Goal: Contribute content: Contribute content

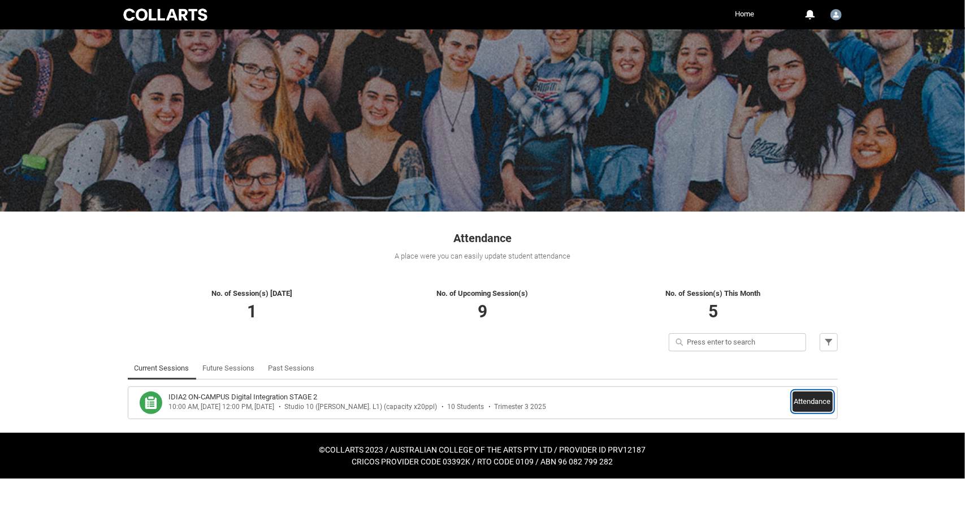
click at [819, 400] on button "Attendance" at bounding box center [813, 401] width 40 height 20
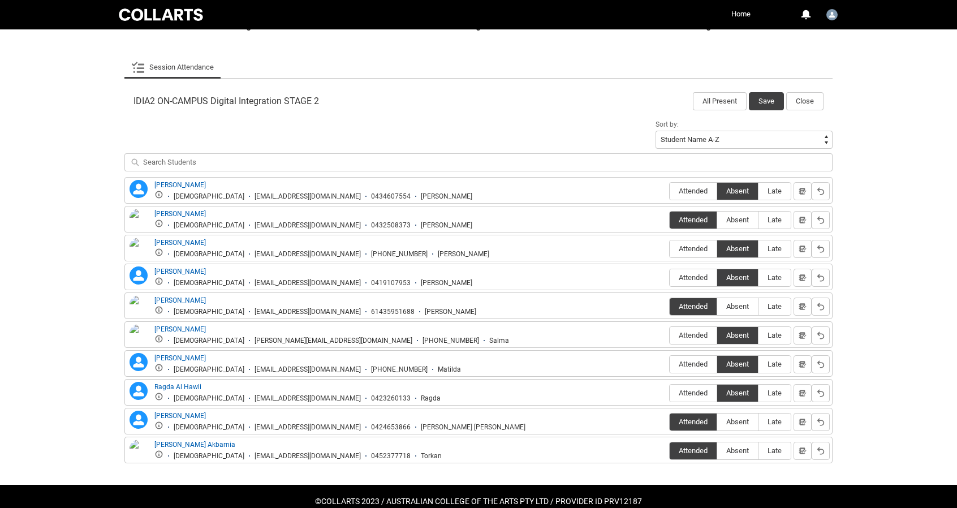
scroll to position [321, 0]
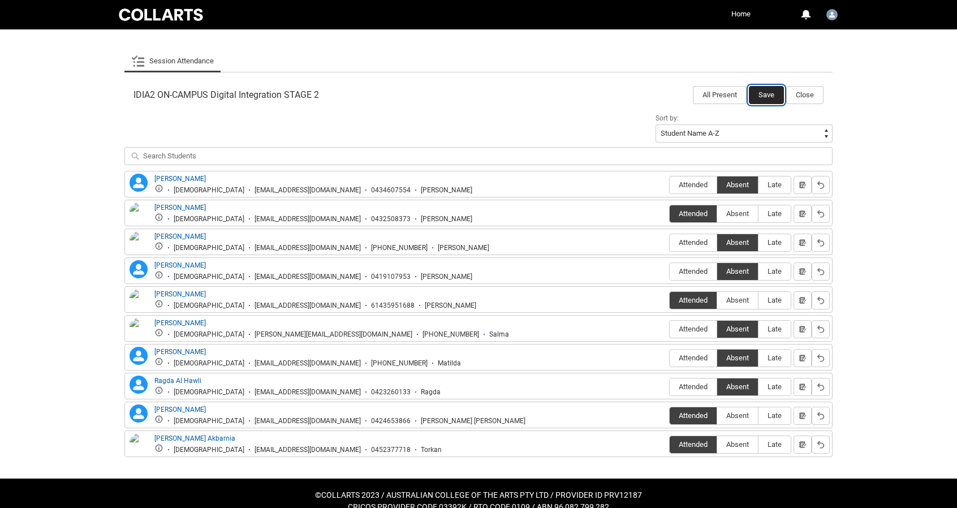
click at [758, 92] on button "Save" at bounding box center [766, 95] width 35 height 18
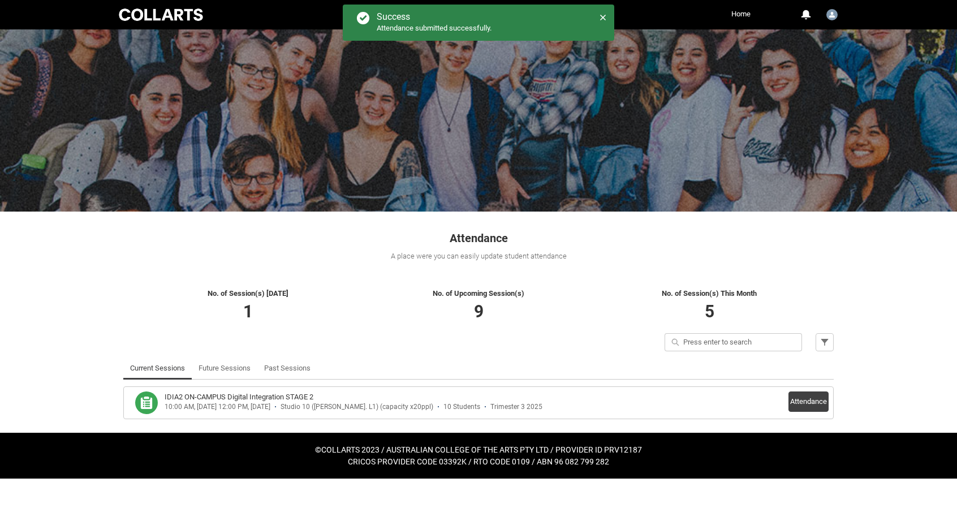
scroll to position [0, 0]
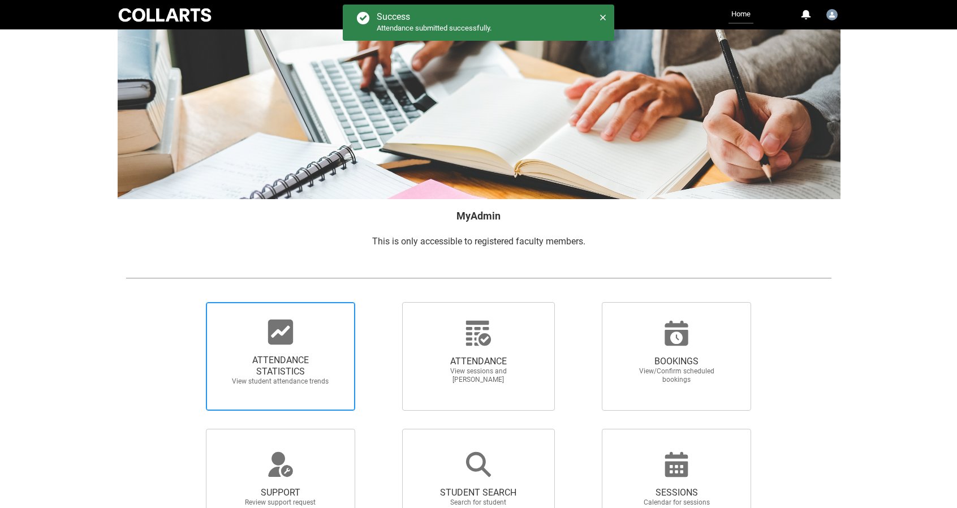
click at [310, 362] on span "ATTENDANCE STATISTICS" at bounding box center [281, 366] width 100 height 23
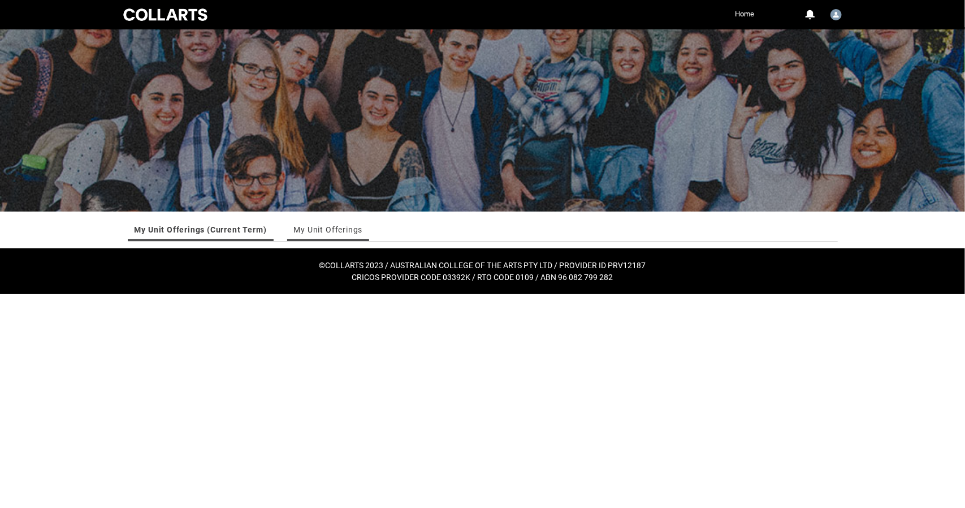
click at [323, 235] on link "My Unit Offerings" at bounding box center [328, 229] width 69 height 23
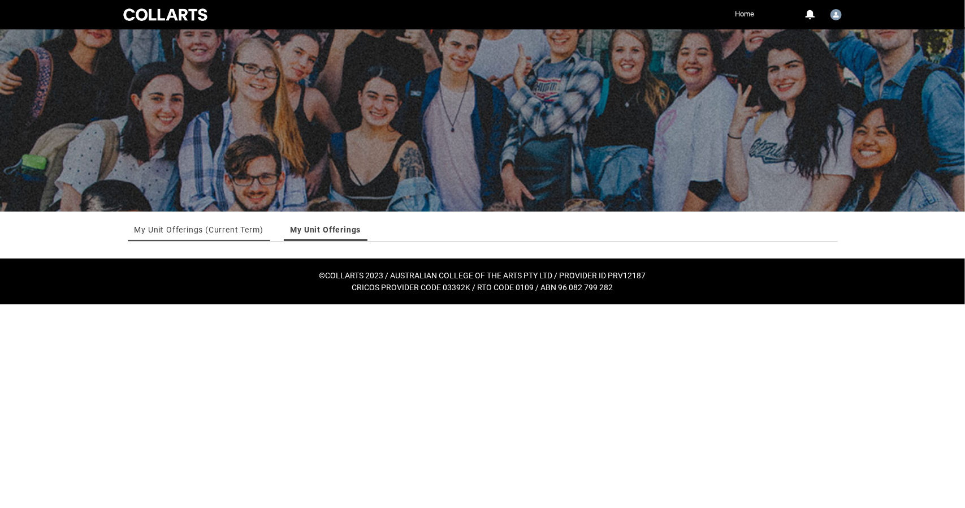
click at [243, 226] on link "My Unit Offerings (Current Term)" at bounding box center [199, 229] width 129 height 23
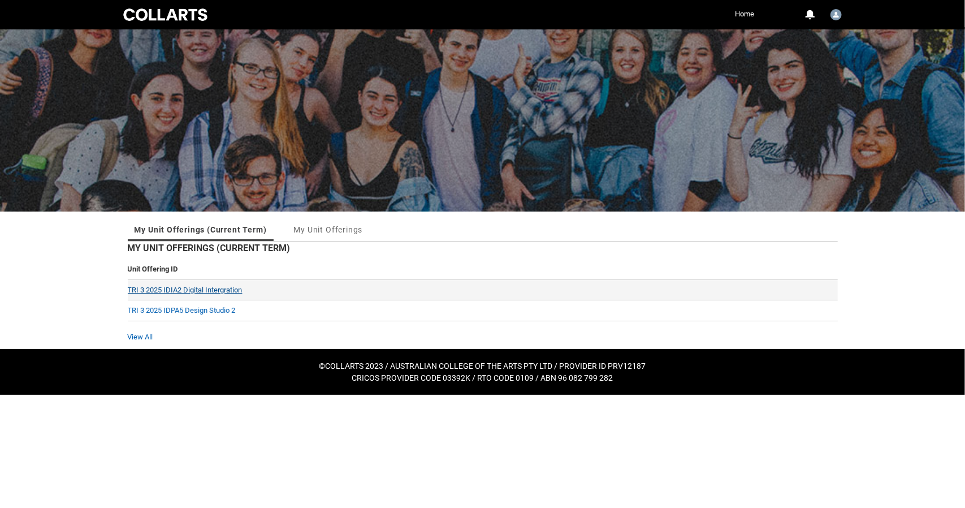
click at [207, 288] on link "TRI 3 2025 IDIA2 Digital Intergration" at bounding box center [185, 290] width 115 height 8
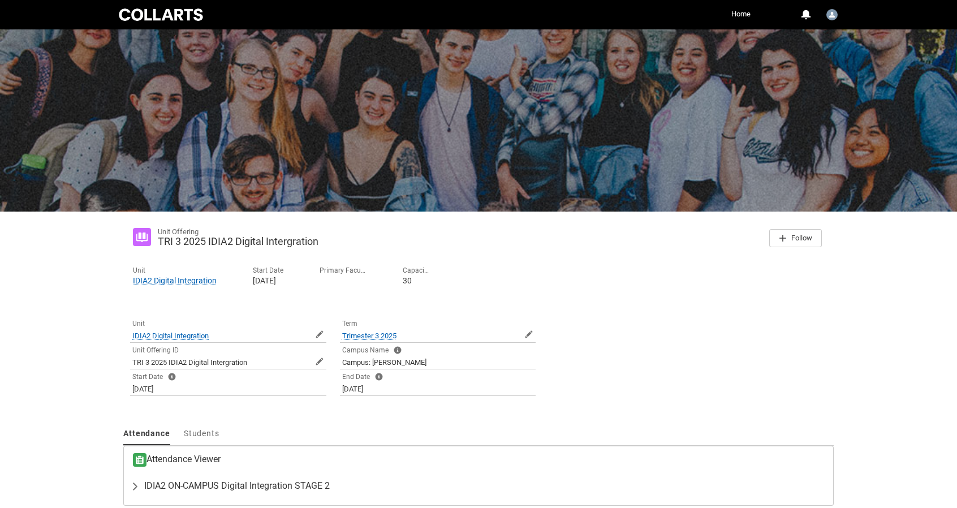
scroll to position [49, 0]
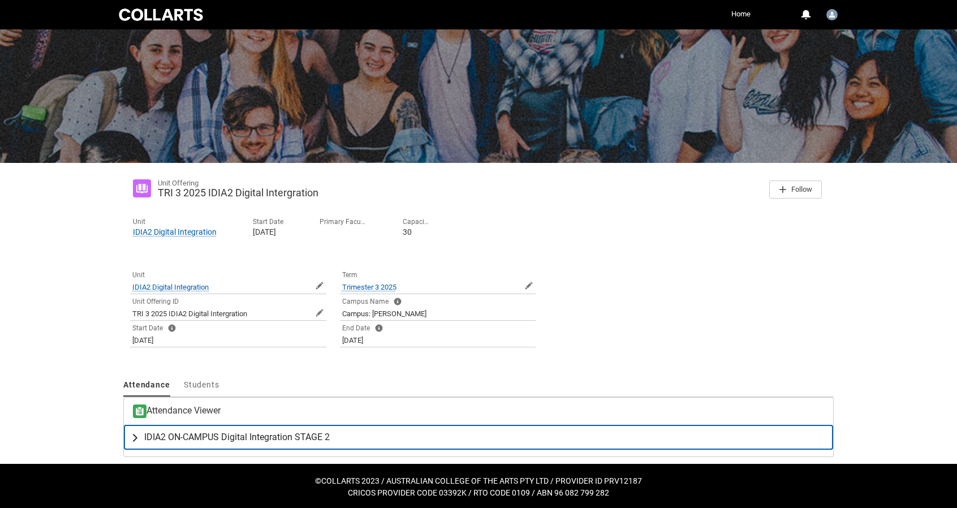
click at [135, 437] on lightning-primitive-icon "button" at bounding box center [138, 436] width 14 height 11
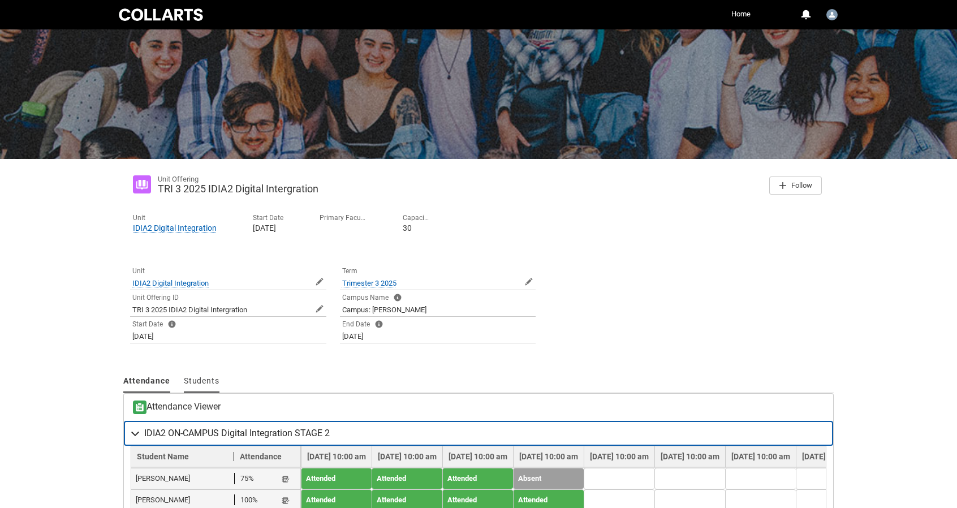
scroll to position [0, 0]
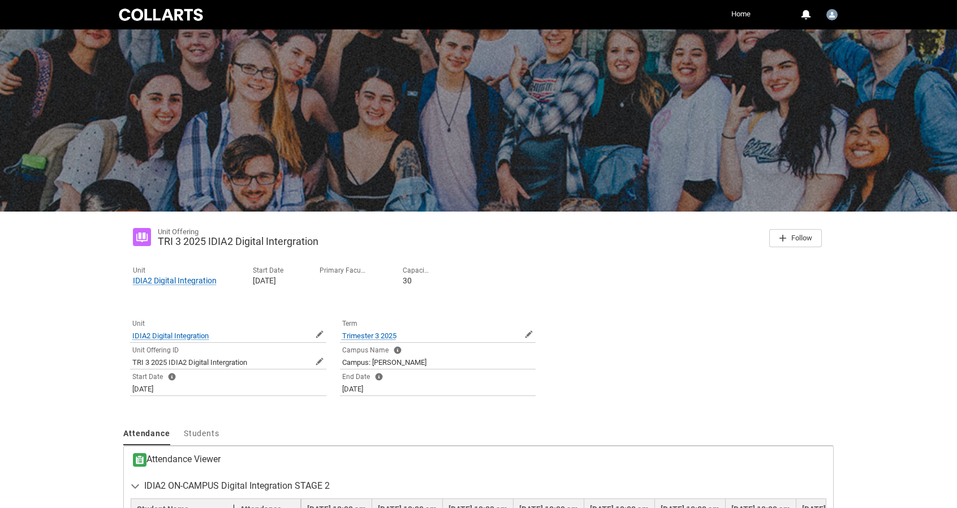
click at [740, 11] on link "Home" at bounding box center [740, 14] width 25 height 17
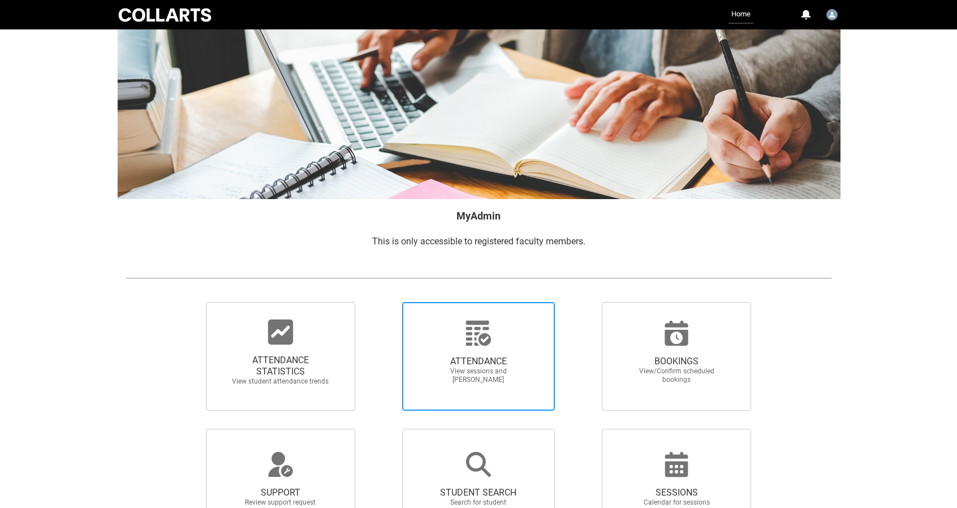
click at [483, 364] on span "ATTENDANCE" at bounding box center [479, 361] width 100 height 11
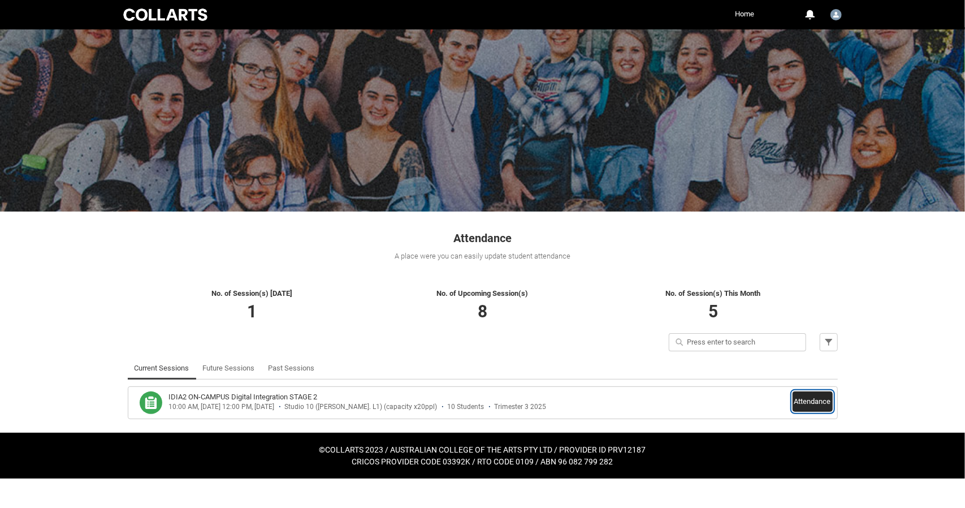
click at [815, 406] on button "Attendance" at bounding box center [813, 401] width 40 height 20
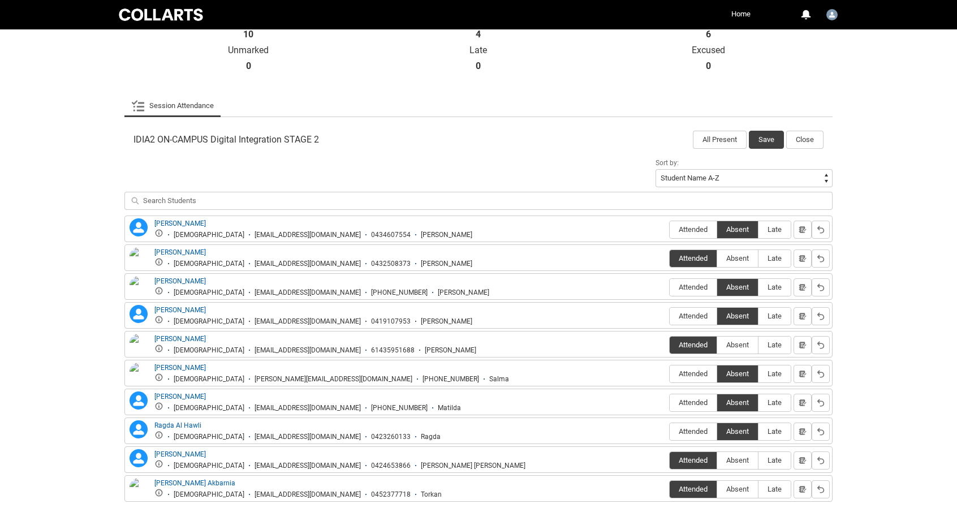
scroll to position [332, 0]
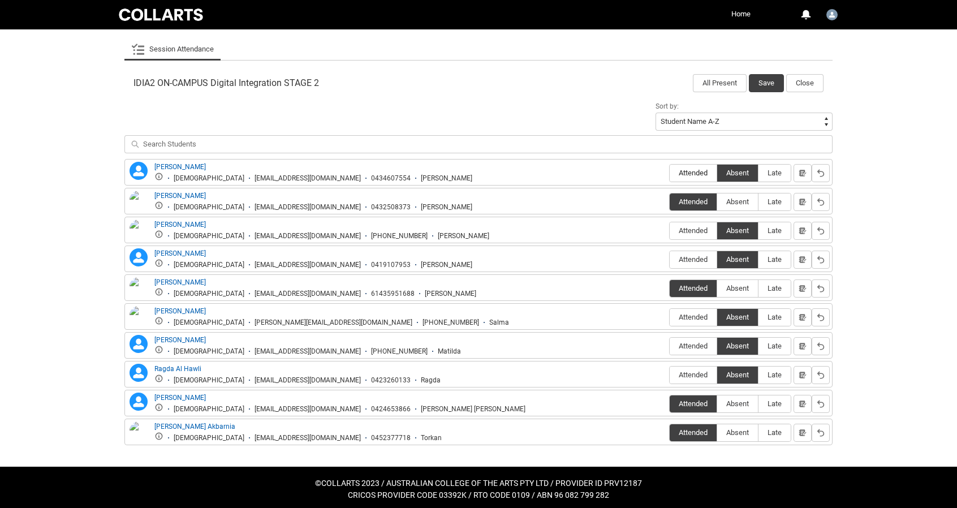
click at [698, 169] on span "Attended" at bounding box center [692, 173] width 47 height 8
click at [669, 172] on input "Attended" at bounding box center [669, 172] width 1 height 1
type lightning-radio-group "Attended"
radio input "true"
click at [759, 85] on button "Save" at bounding box center [766, 83] width 35 height 18
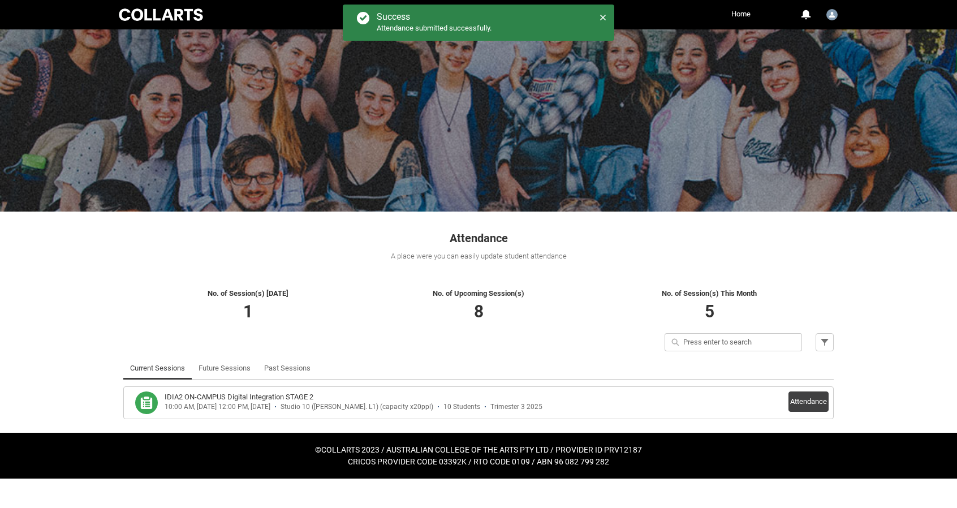
scroll to position [0, 0]
click at [736, 11] on link "Home" at bounding box center [745, 14] width 25 height 17
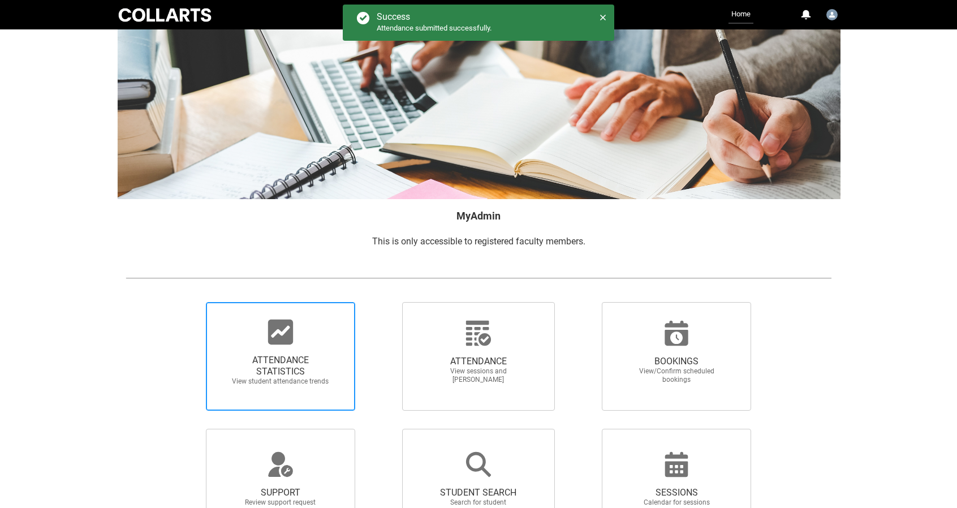
click at [326, 341] on div at bounding box center [280, 331] width 109 height 27
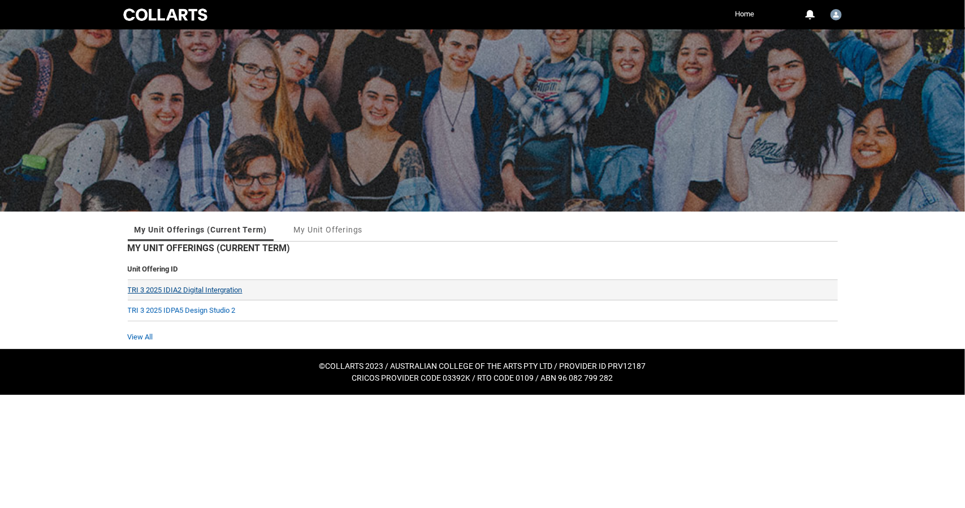
click at [184, 289] on link "TRI 3 2025 IDIA2 Digital Intergration" at bounding box center [185, 290] width 115 height 8
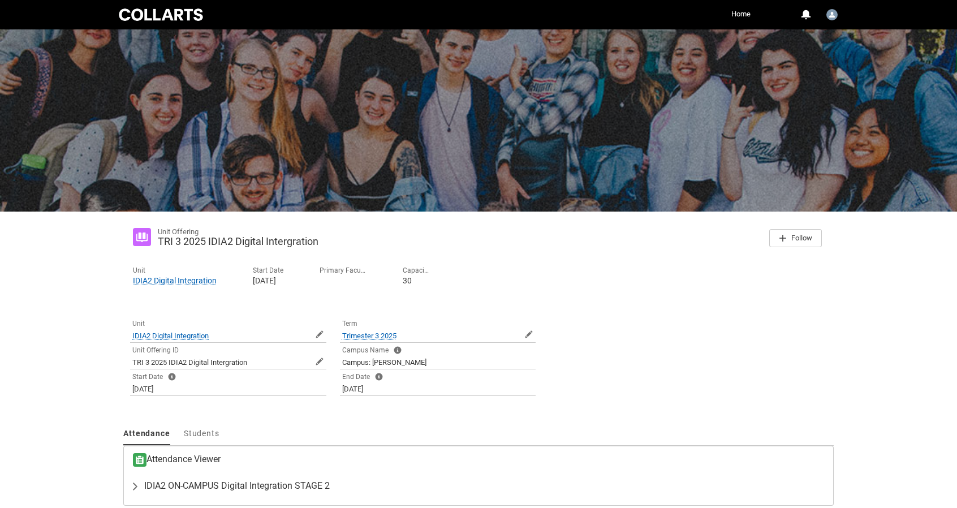
scroll to position [49, 0]
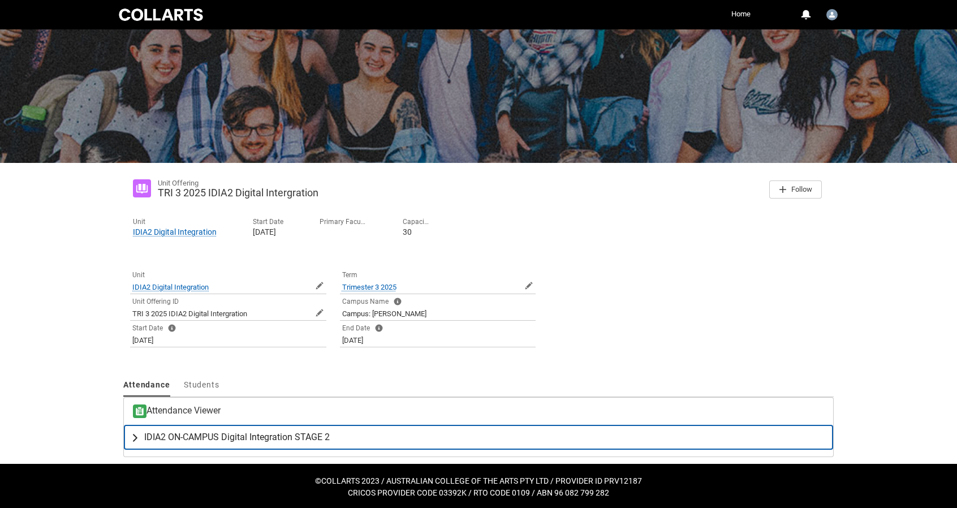
click at [137, 434] on lightning-primitive-icon "button" at bounding box center [138, 436] width 14 height 11
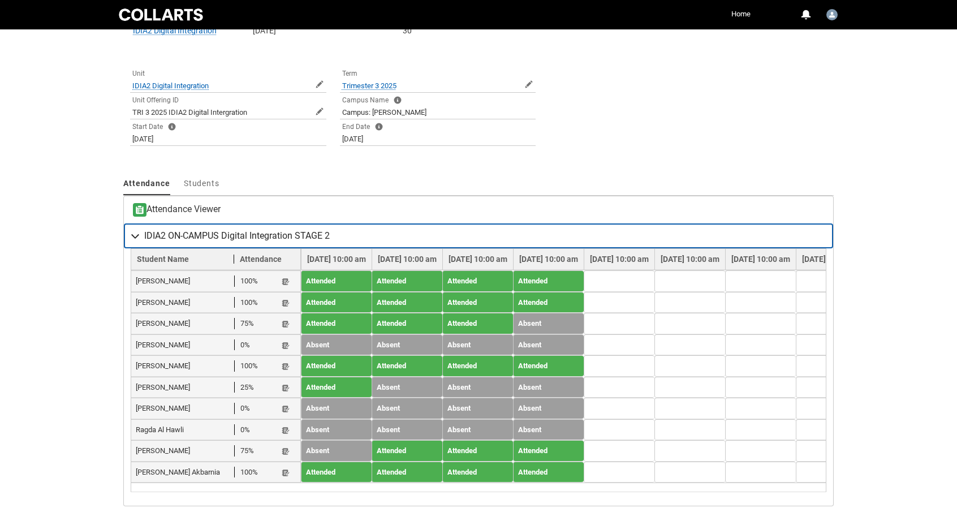
scroll to position [270, 0]
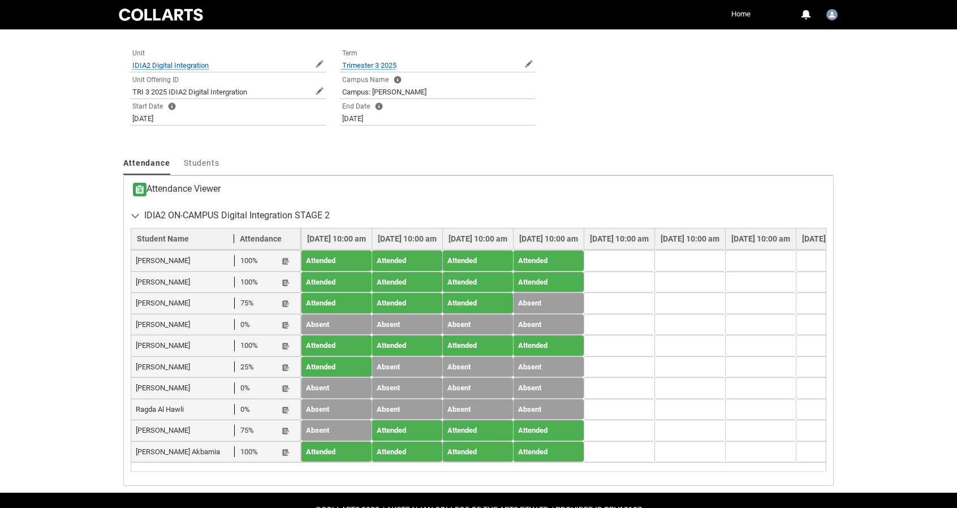
click at [584, 255] on td "Attended" at bounding box center [548, 260] width 71 height 21
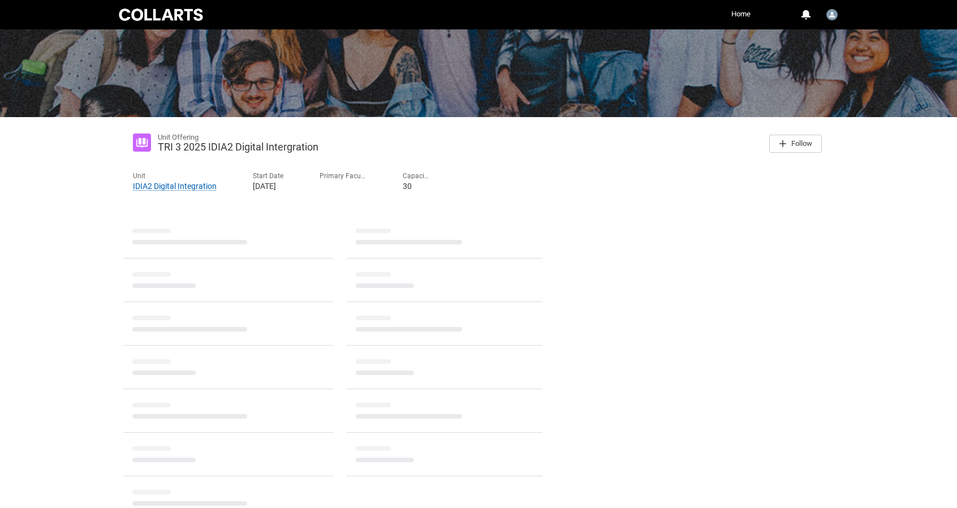
scroll to position [49, 0]
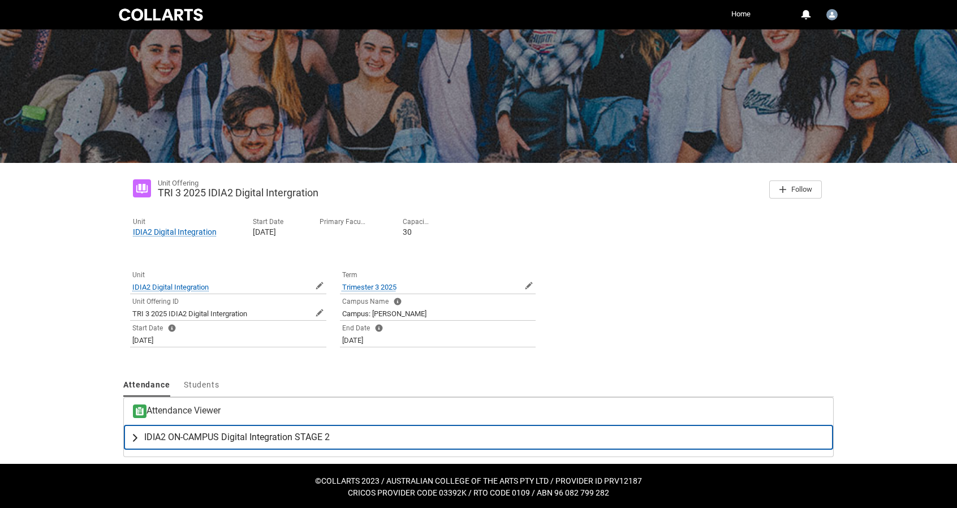
click at [206, 435] on span "IDIA2 ON-CAMPUS Digital Integration STAGE 2" at bounding box center [236, 436] width 185 height 11
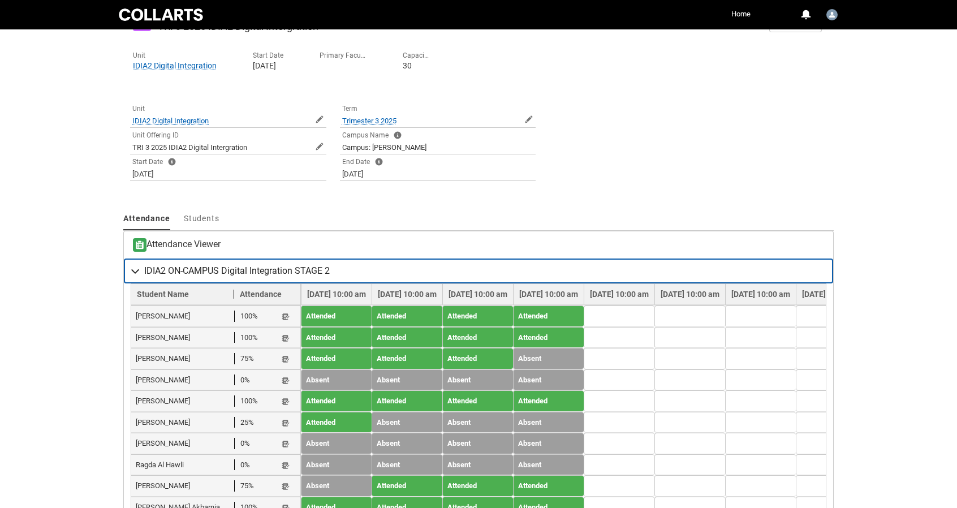
scroll to position [227, 0]
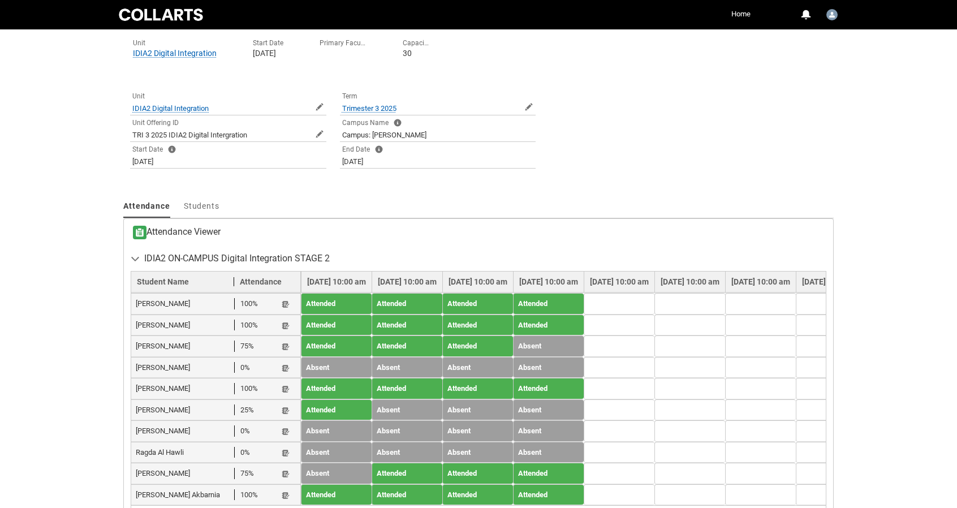
click at [290, 303] on div "[PERSON_NAME] 100% Student Note" at bounding box center [216, 303] width 160 height 11
click at [286, 301] on lightning-primitive-icon "button" at bounding box center [286, 304] width 8 height 8
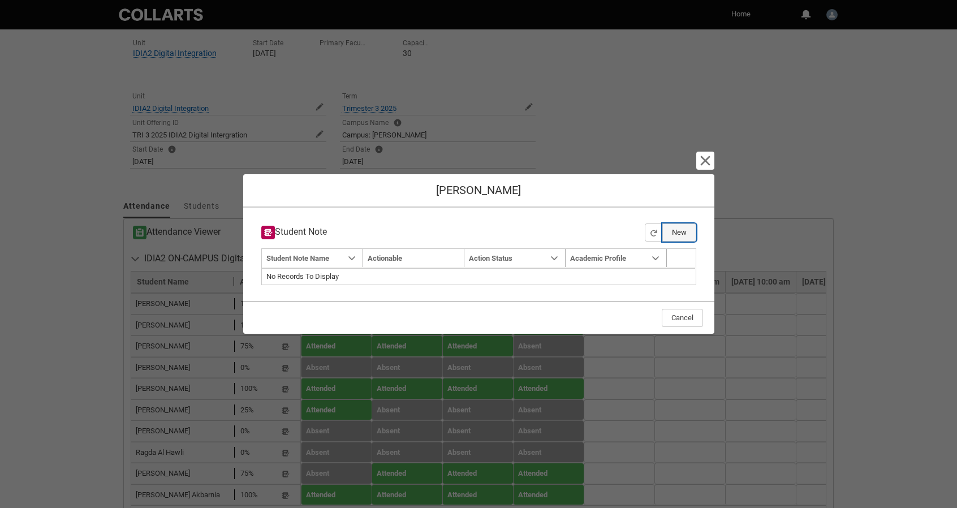
click at [691, 235] on button "New" at bounding box center [679, 232] width 34 height 18
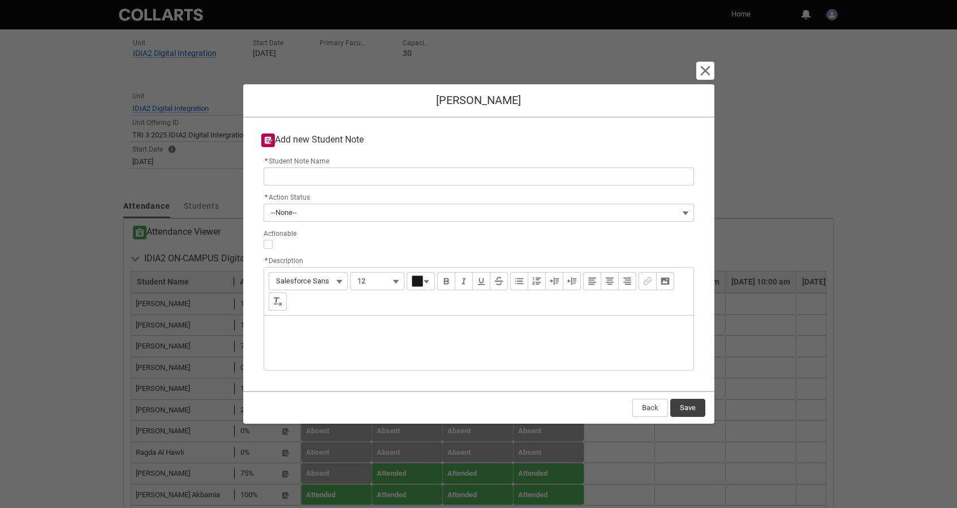
click at [310, 332] on div "Description" at bounding box center [478, 343] width 429 height 54
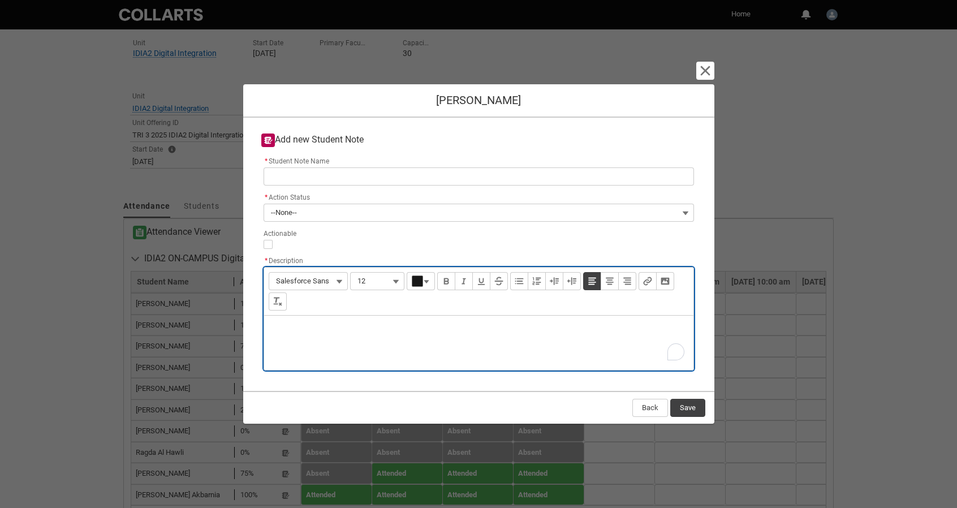
type lightning-input-rich-text "<p>A</p>"
type lightning-input-rich-text "<p>Attending class, progressing with work well, however the quility of work is …"
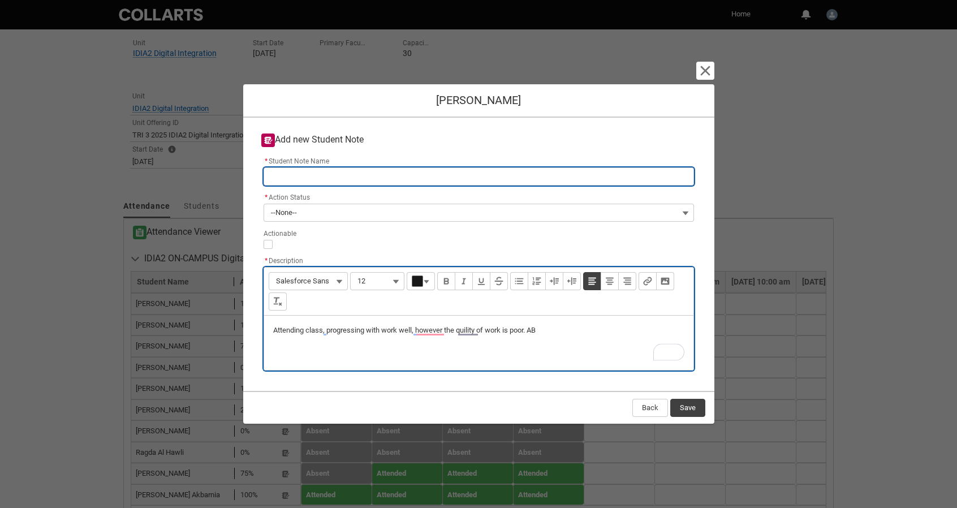
click at [288, 175] on input "* Student Note Name" at bounding box center [478, 176] width 430 height 18
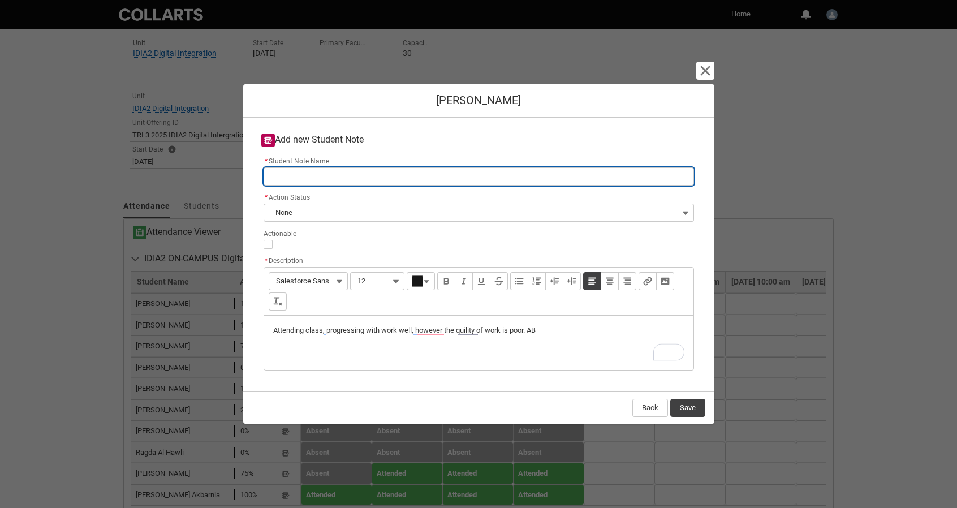
type lightning-primitive-input-simple "I"
type input "I"
type lightning-primitive-input-simple "ID"
type input "ID"
type lightning-primitive-input-simple "IDI"
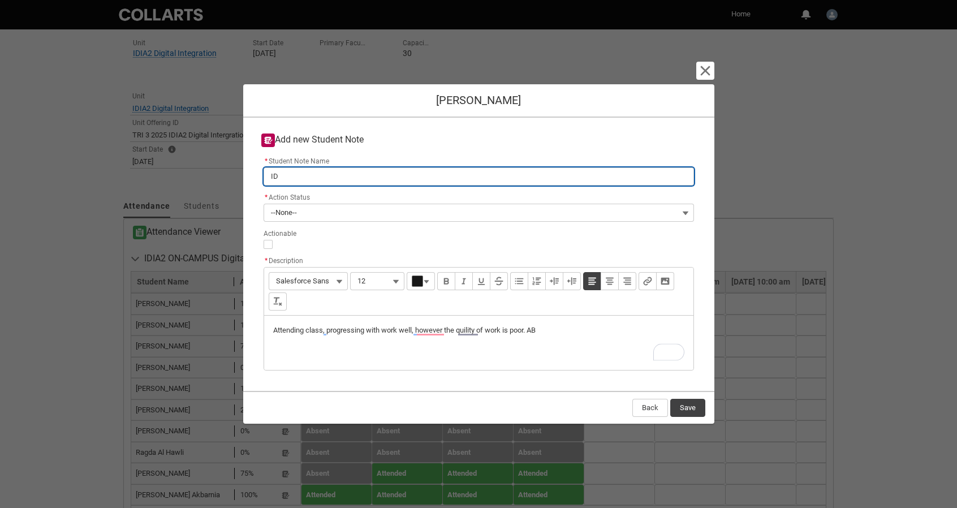
type input "IDI"
type lightning-primitive-input-simple "IDIA"
type input "IDIA"
type lightning-primitive-input-simple "IDIA2"
type input "IDIA2"
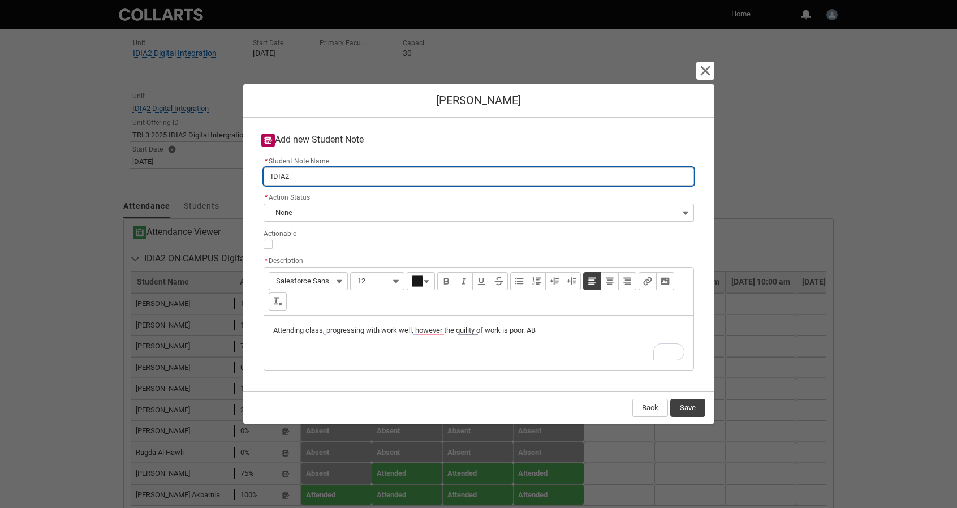
type lightning-primitive-input-simple "IDIA2"
type input "IDIA2"
type lightning-primitive-input-simple "IDIA2 -"
type input "IDIA2 -"
type lightning-primitive-input-simple "IDIA2 -"
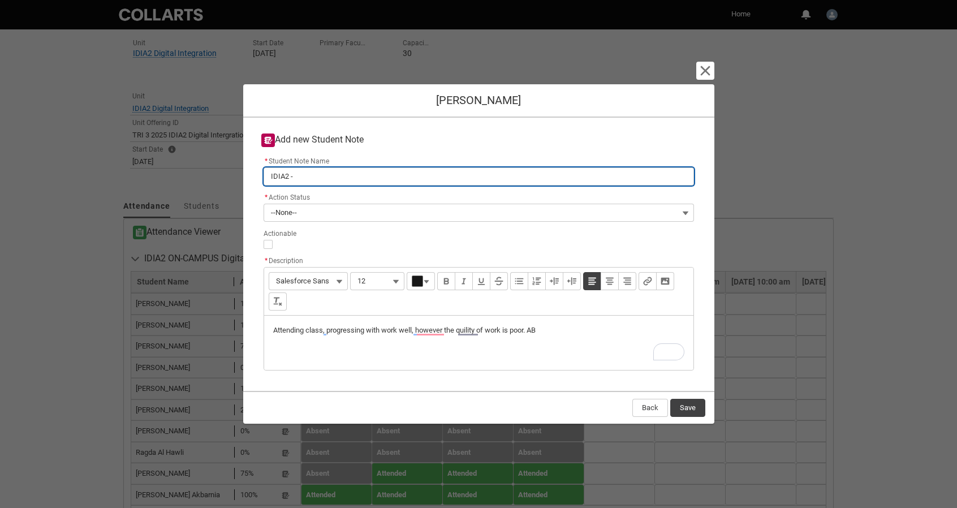
type input "IDIA2 -"
type lightning-primitive-input-simple "IDIA2 - W"
type input "IDIA2 - W"
type lightning-primitive-input-simple "IDIA2 - Wo"
type input "IDIA2 - Wo"
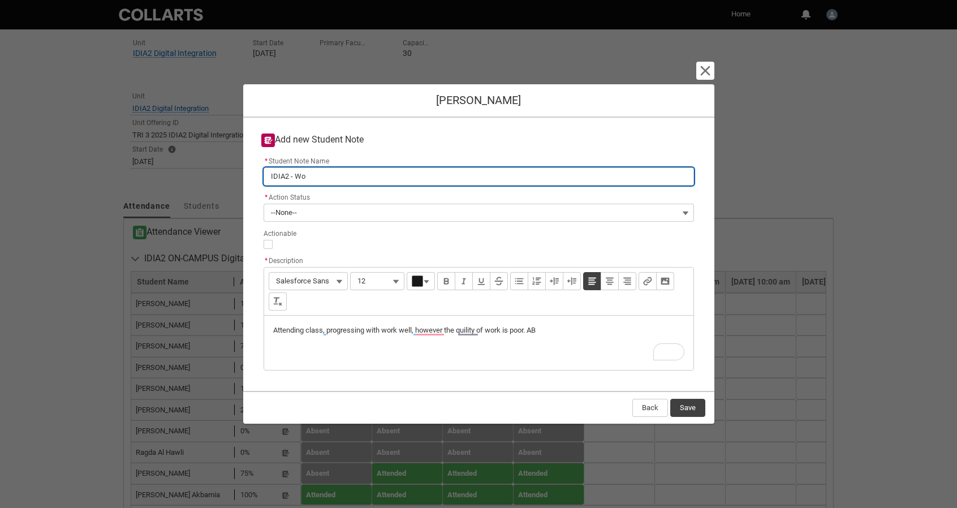
type lightning-primitive-input-simple "IDIA2 - Wor"
type input "IDIA2 - Wor"
type lightning-primitive-input-simple "IDIA2 - Work"
type input "IDIA2 - Work"
type lightning-primitive-input-simple "IDIA2 - Work"
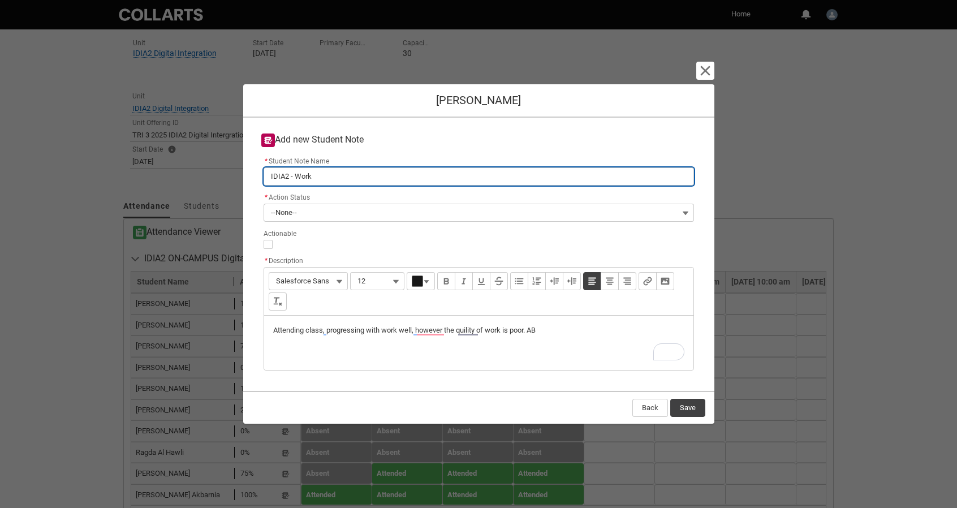
type input "IDIA2 - Work"
type lightning-primitive-input-simple "IDIA2 - Work Q"
type input "IDIA2 - Work Q"
type lightning-primitive-input-simple "IDIA2 - Work Qu"
type input "IDIA2 - Work Qu"
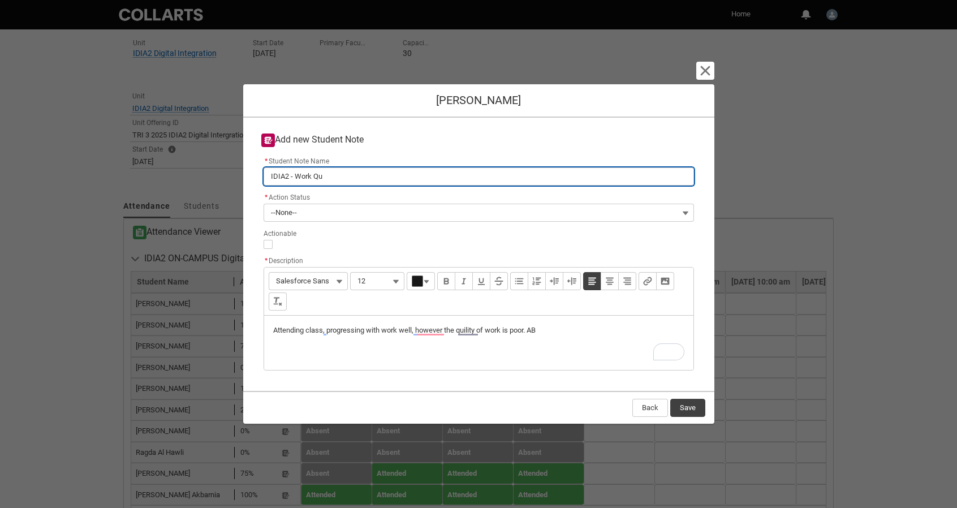
type lightning-primitive-input-simple "IDIA2 - Work Qua"
type input "IDIA2 - Work Qua"
type lightning-primitive-input-simple "IDIA2 - Work Qual"
type input "IDIA2 - Work Qual"
type lightning-primitive-input-simple "IDIA2 - Work Quali"
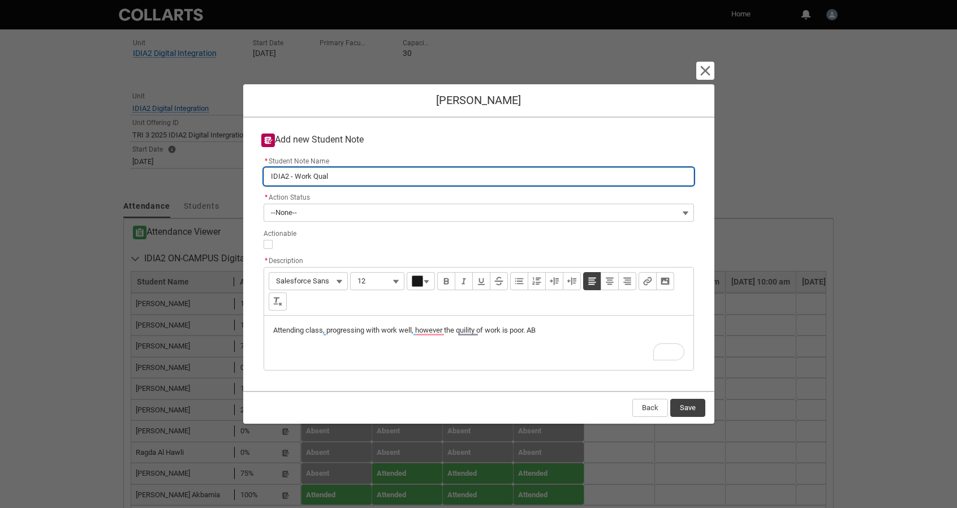
type input "IDIA2 - Work Quali"
type lightning-primitive-input-simple "IDIA2 - Work Qualit"
type input "IDIA2 - Work Qualit"
type lightning-primitive-input-simple "IDIA2 - Work Quality"
type input "IDIA2 - Work Quality"
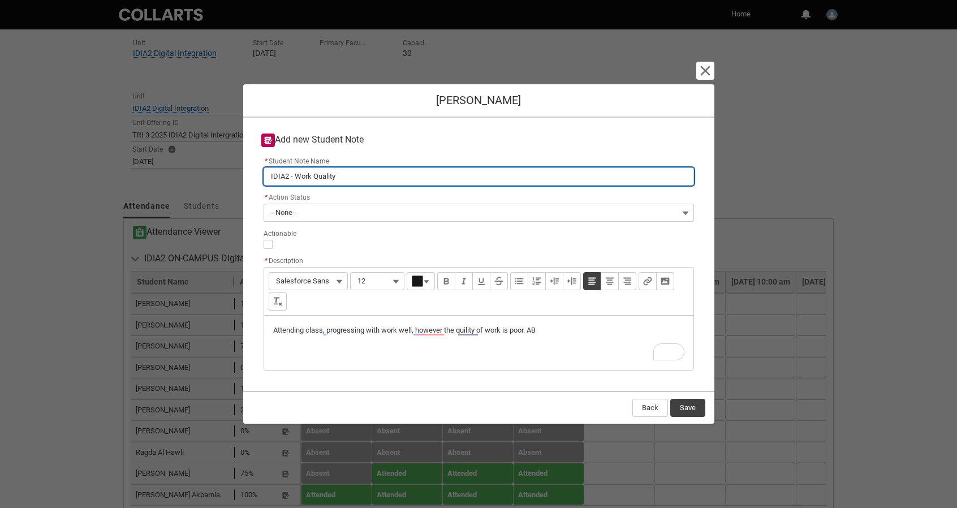
type lightning-primitive-input-simple "IDIA2 - Work Quality"
type input "IDIA2 - Work Quality"
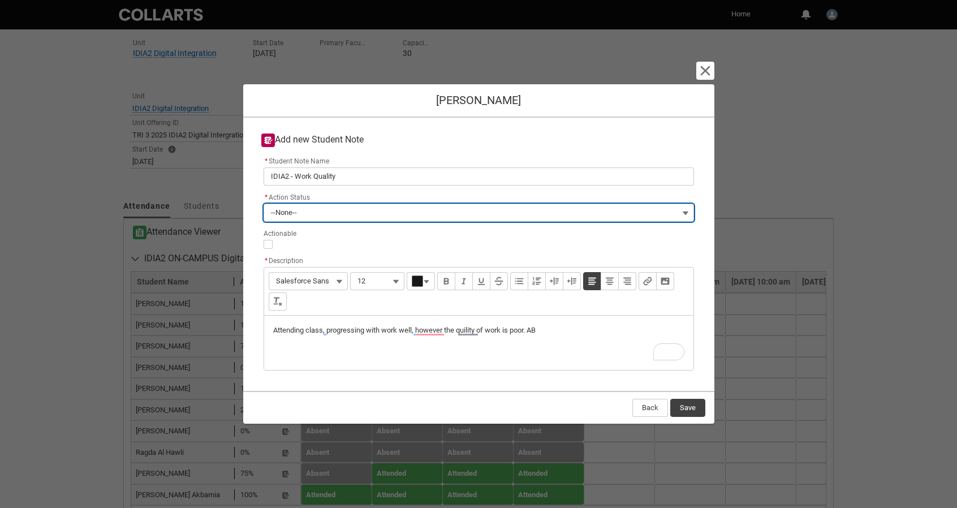
click at [303, 209] on button "--None--" at bounding box center [478, 213] width 430 height 18
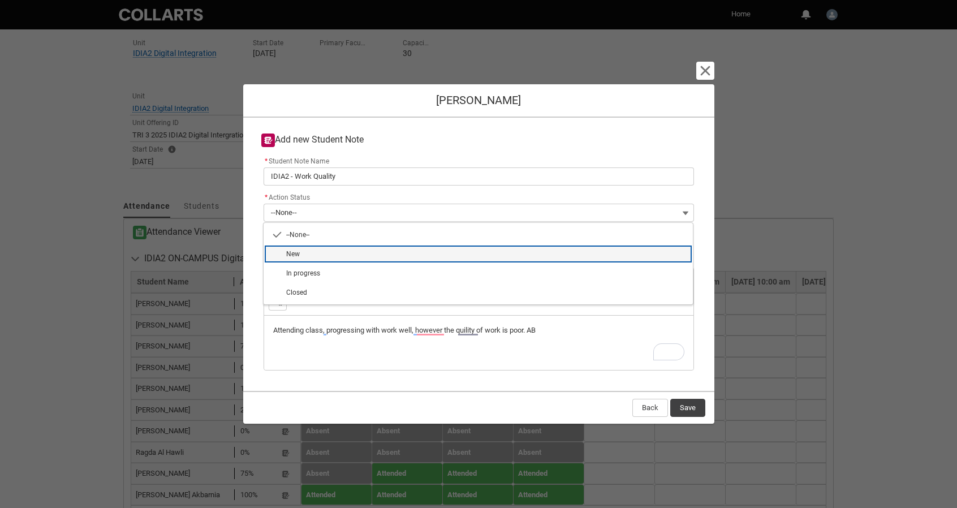
click at [307, 255] on span "New" at bounding box center [486, 254] width 400 height 10
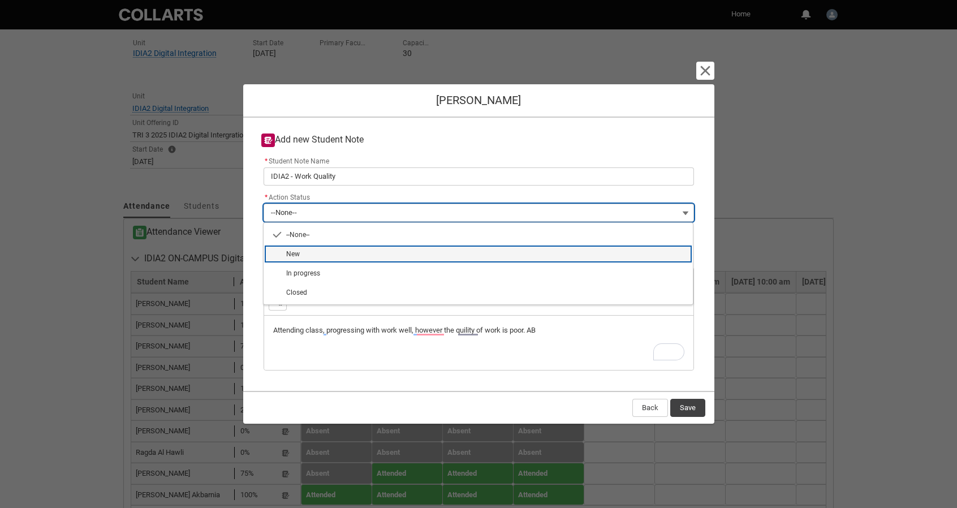
type lightning-combobox "New"
type lightning-picklist "New"
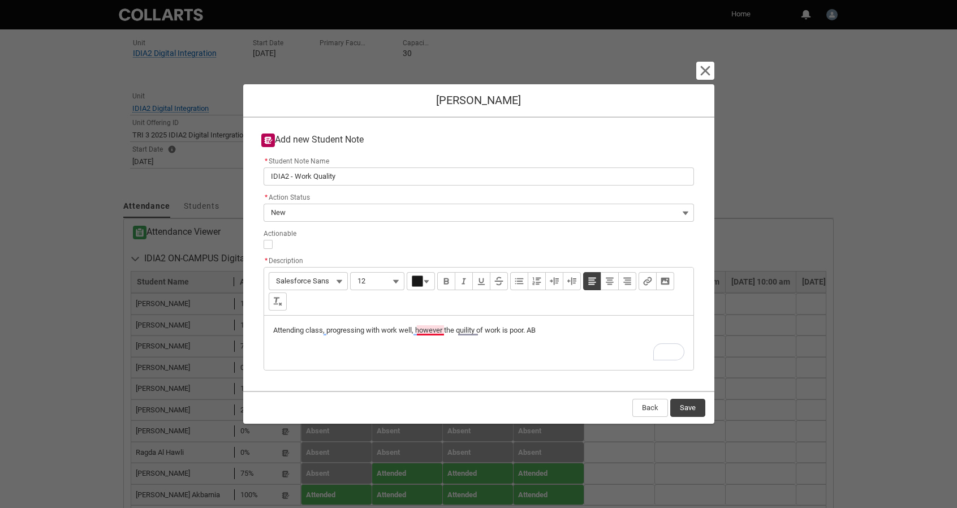
click at [427, 334] on p "Attending class, progressing with work well, however the quility of work is poo…" at bounding box center [478, 330] width 411 height 11
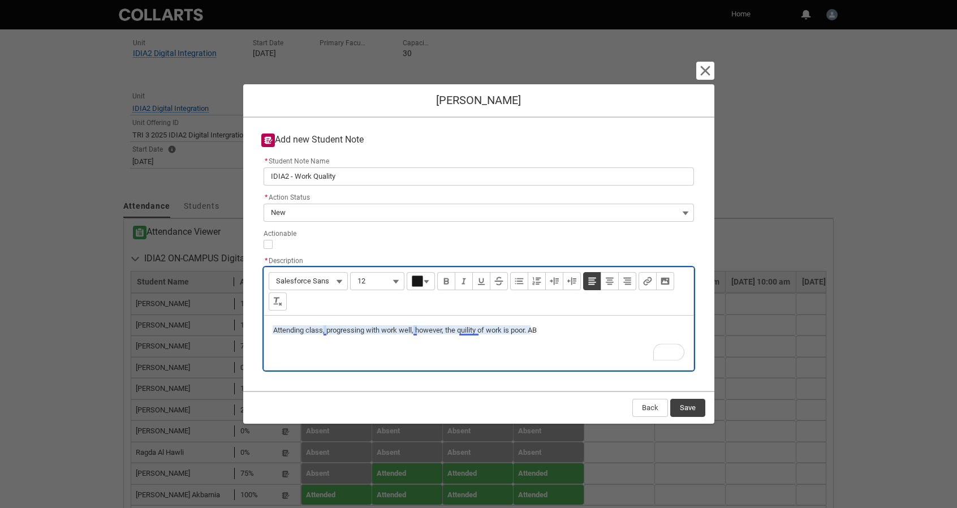
click at [472, 330] on p "Attending class, progressing with work well, however, the quility of work is po…" at bounding box center [478, 330] width 411 height 11
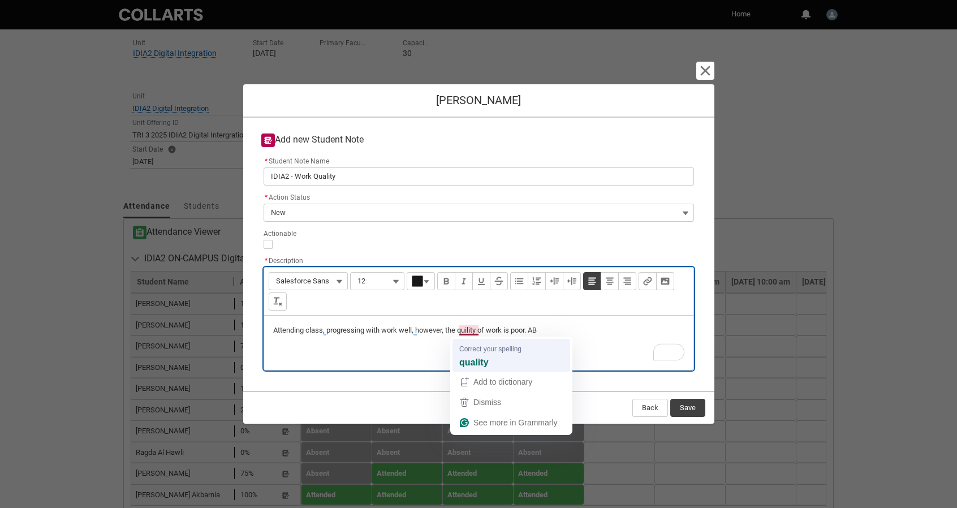
type lightning-input-rich-text "<p>Attending class, progressing with work well, however, the quality of work is…"
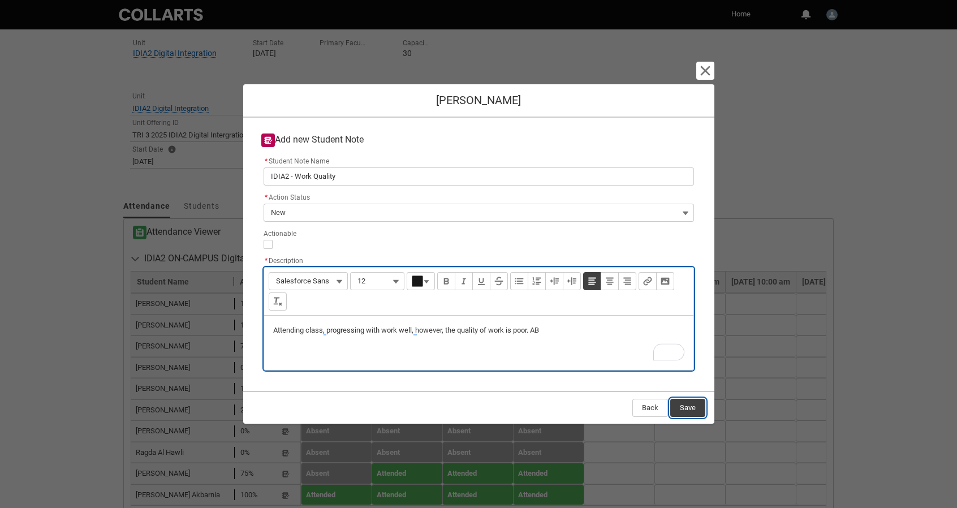
click at [684, 407] on button "Save" at bounding box center [687, 408] width 35 height 18
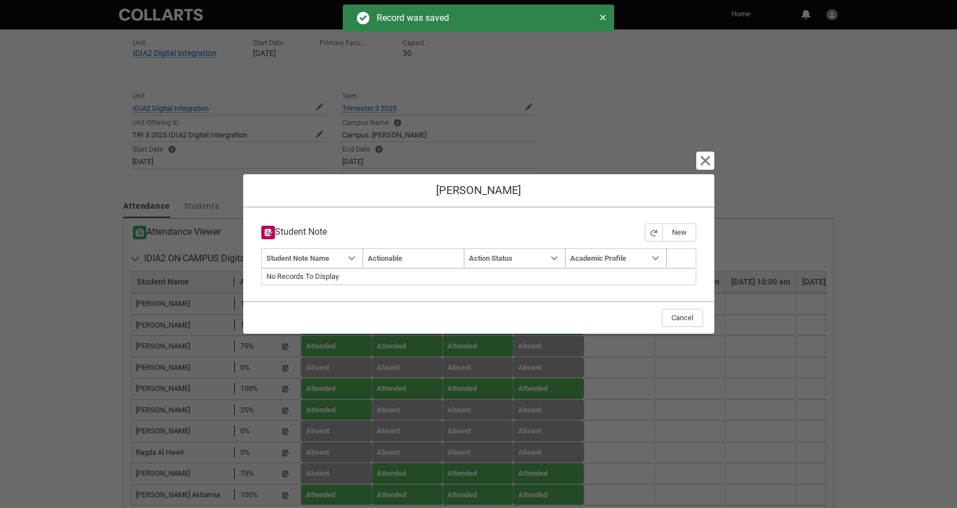
type input "179"
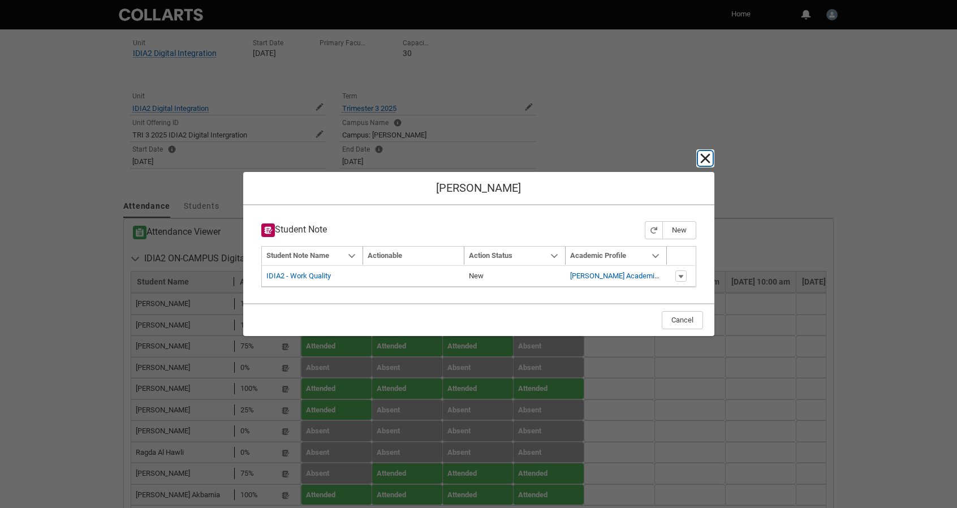
click at [708, 158] on lightning-primitive-icon "button" at bounding box center [705, 159] width 14 height 14
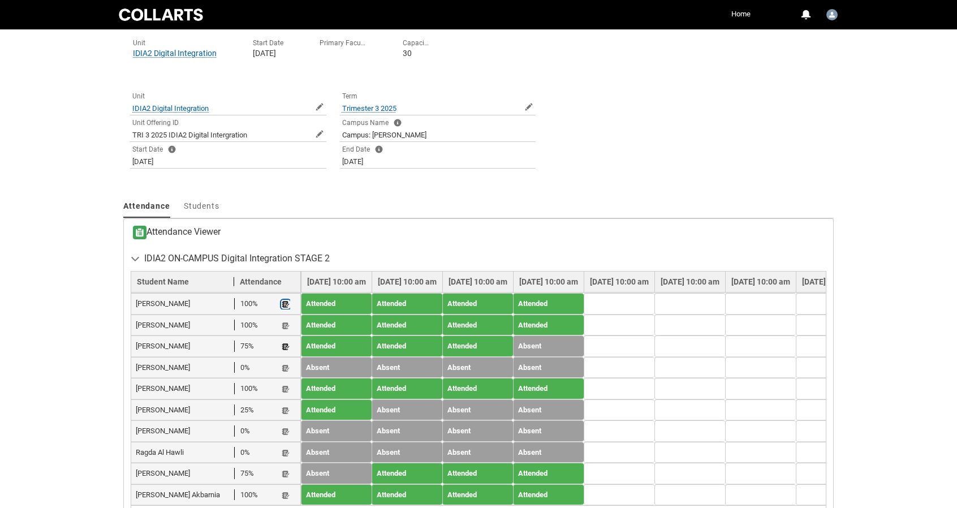
scroll to position [284, 0]
